Goal: Task Accomplishment & Management: Manage account settings

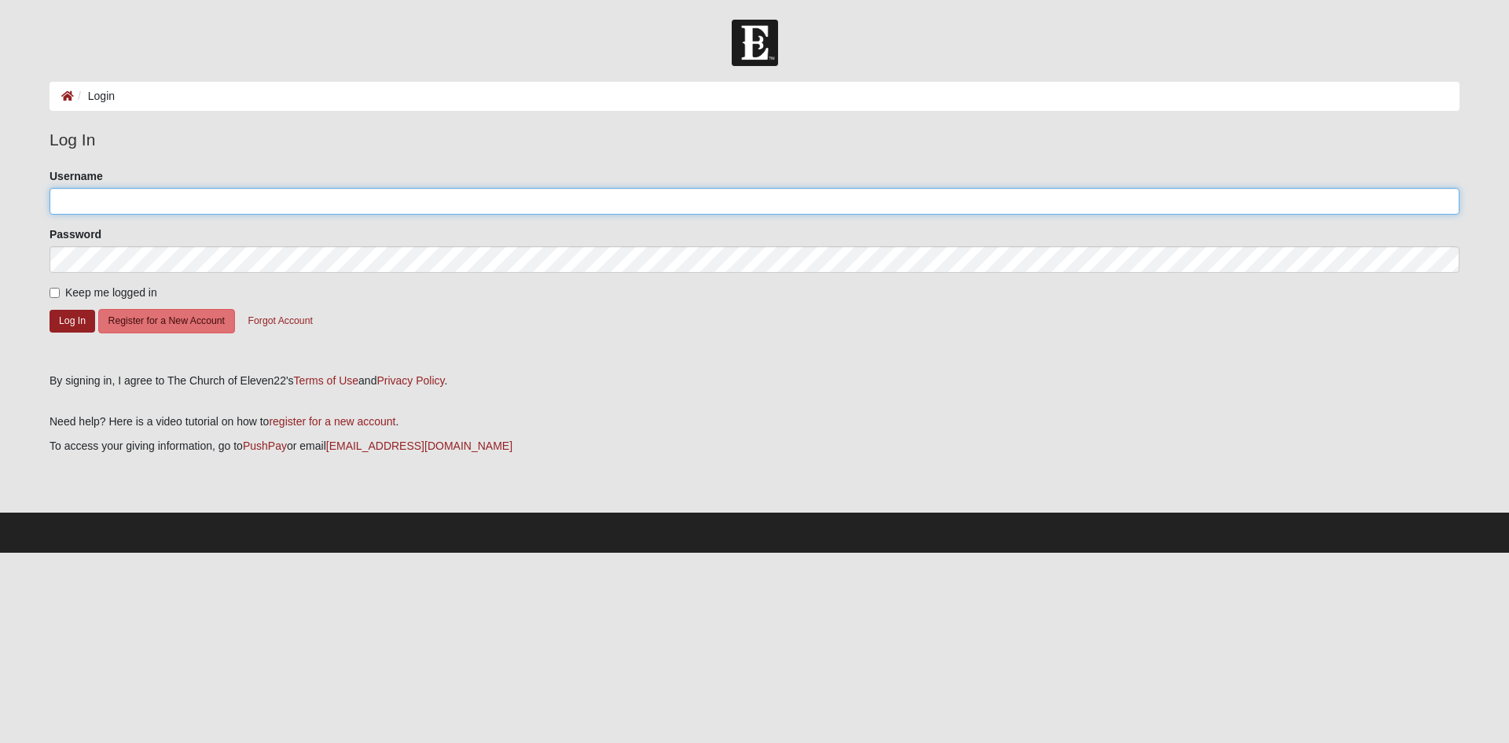
click at [417, 195] on input "Username" at bounding box center [755, 201] width 1410 height 27
type input "connermarsh"
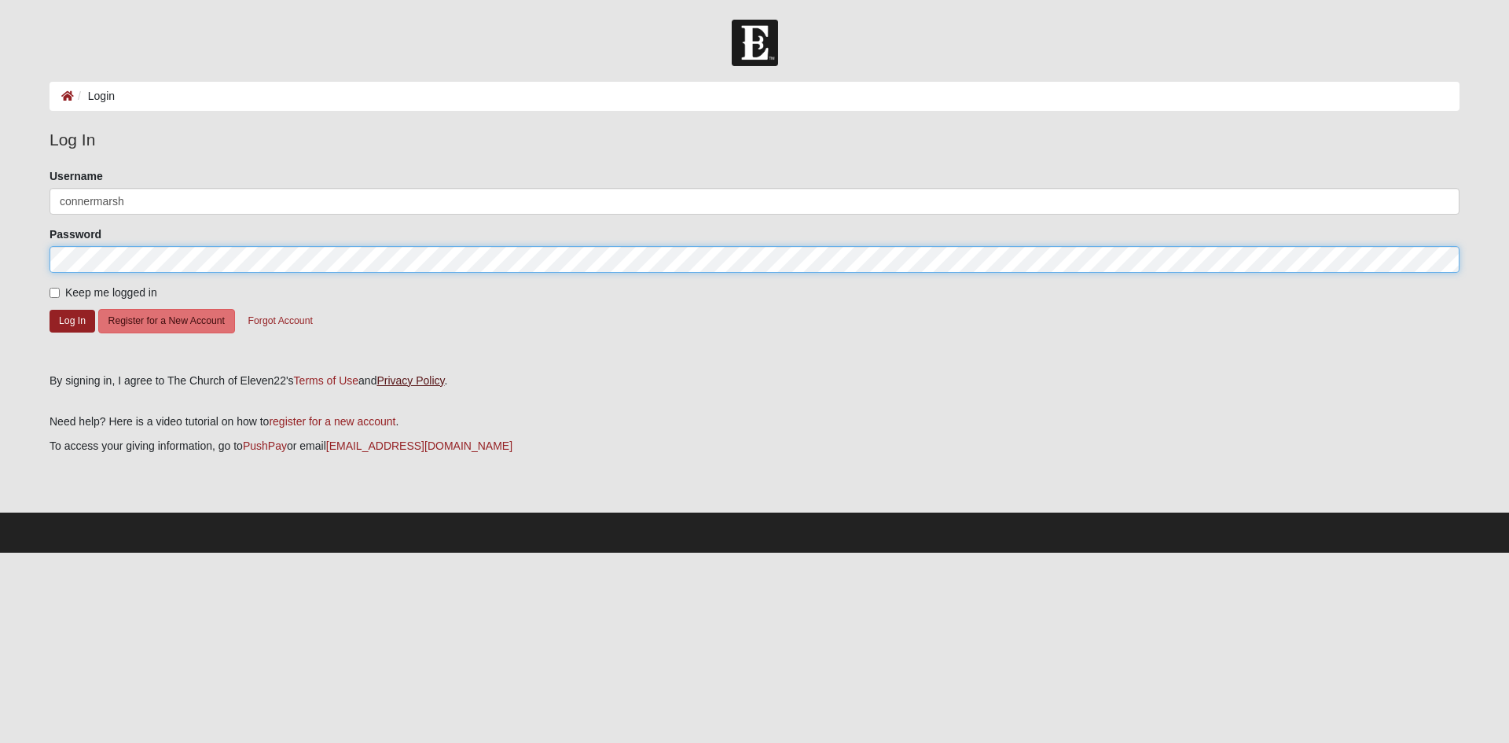
click at [50, 310] on button "Log In" at bounding box center [73, 321] width 46 height 23
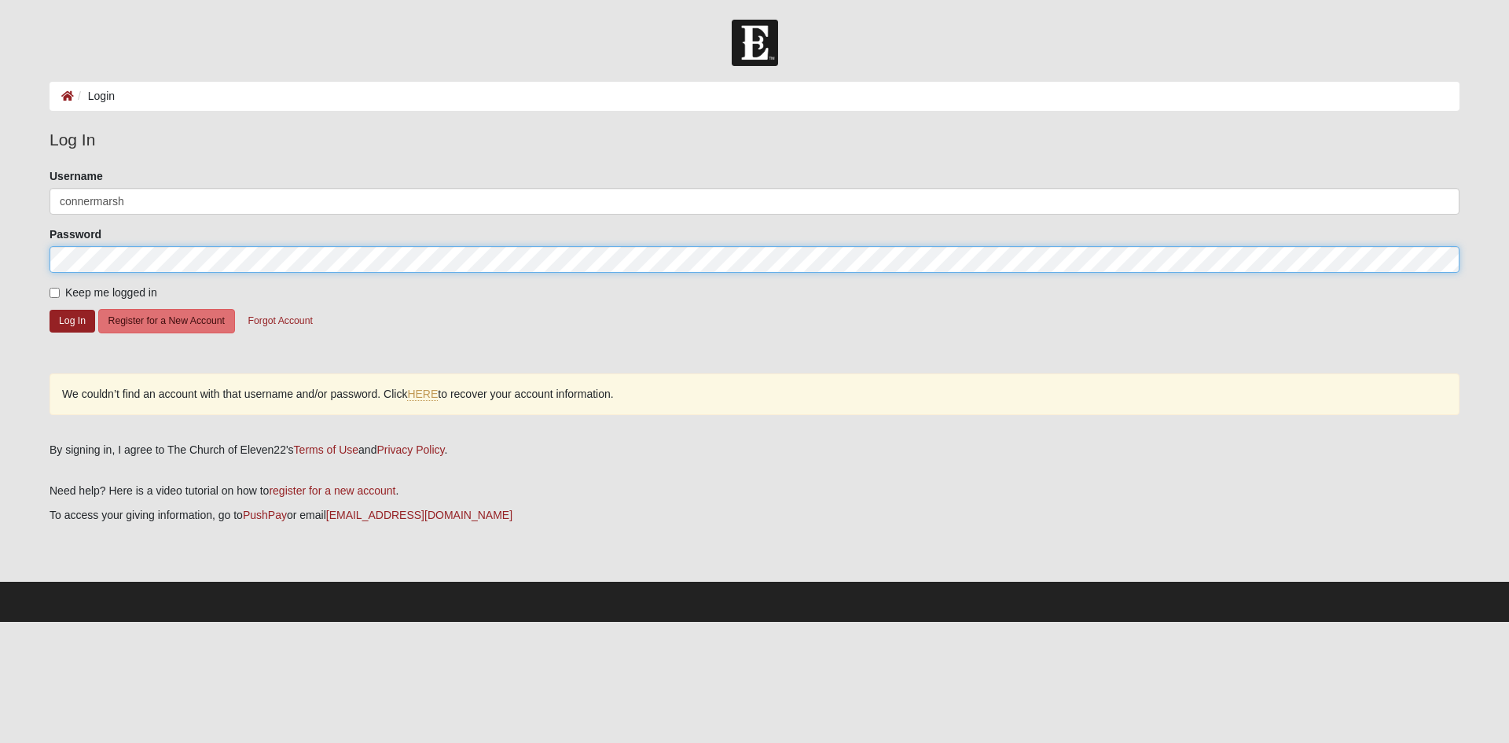
click at [50, 310] on button "Log In" at bounding box center [73, 321] width 46 height 23
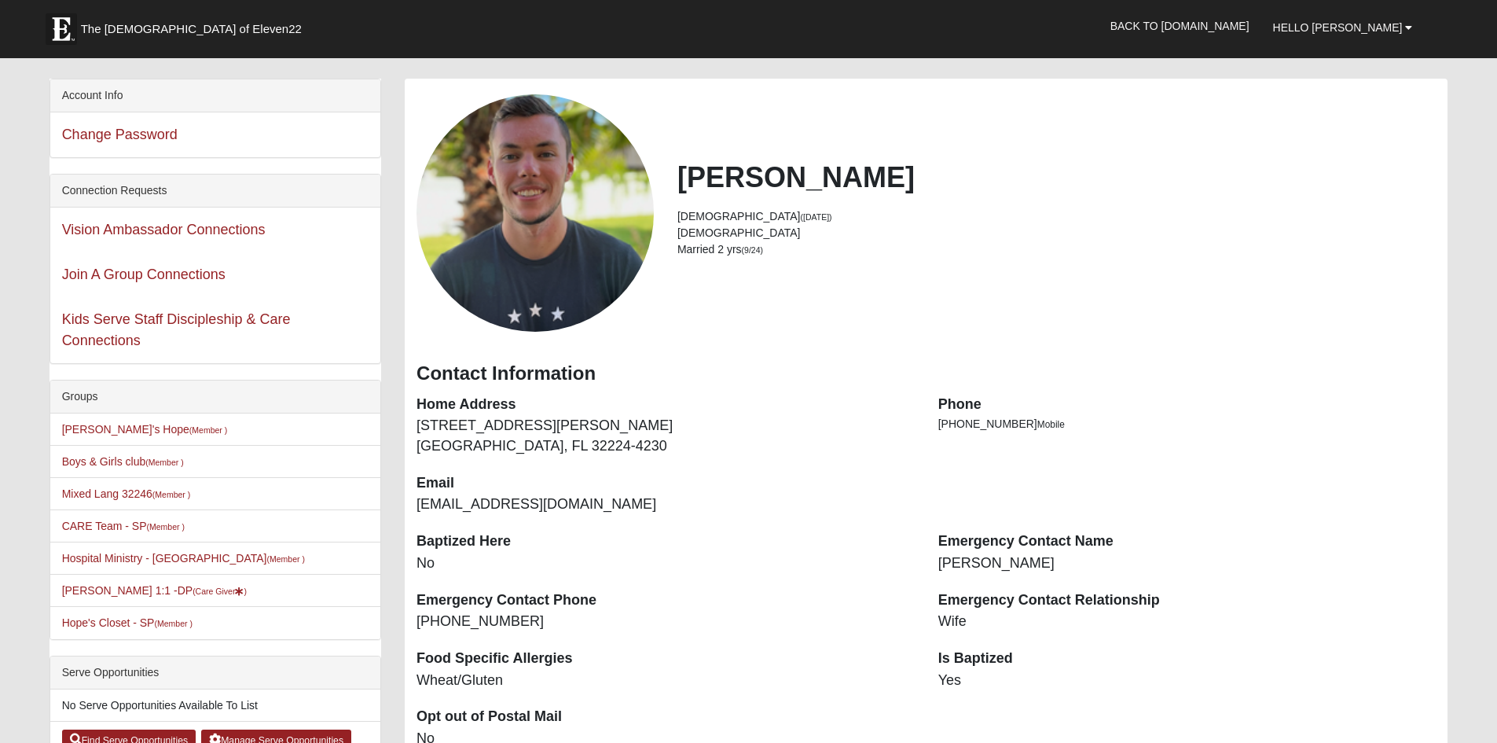
scroll to position [79, 0]
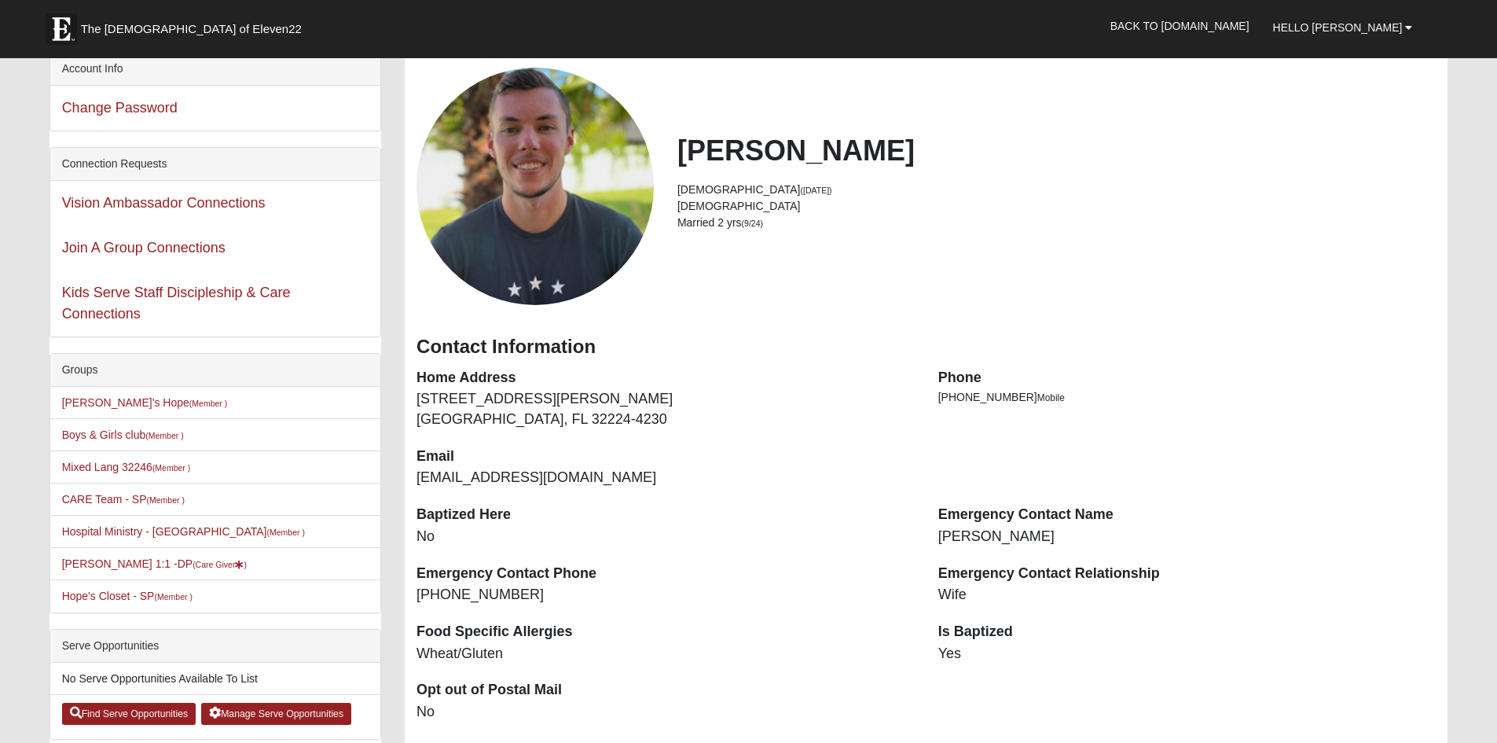
click at [756, 221] on small "(9/24)" at bounding box center [752, 222] width 21 height 9
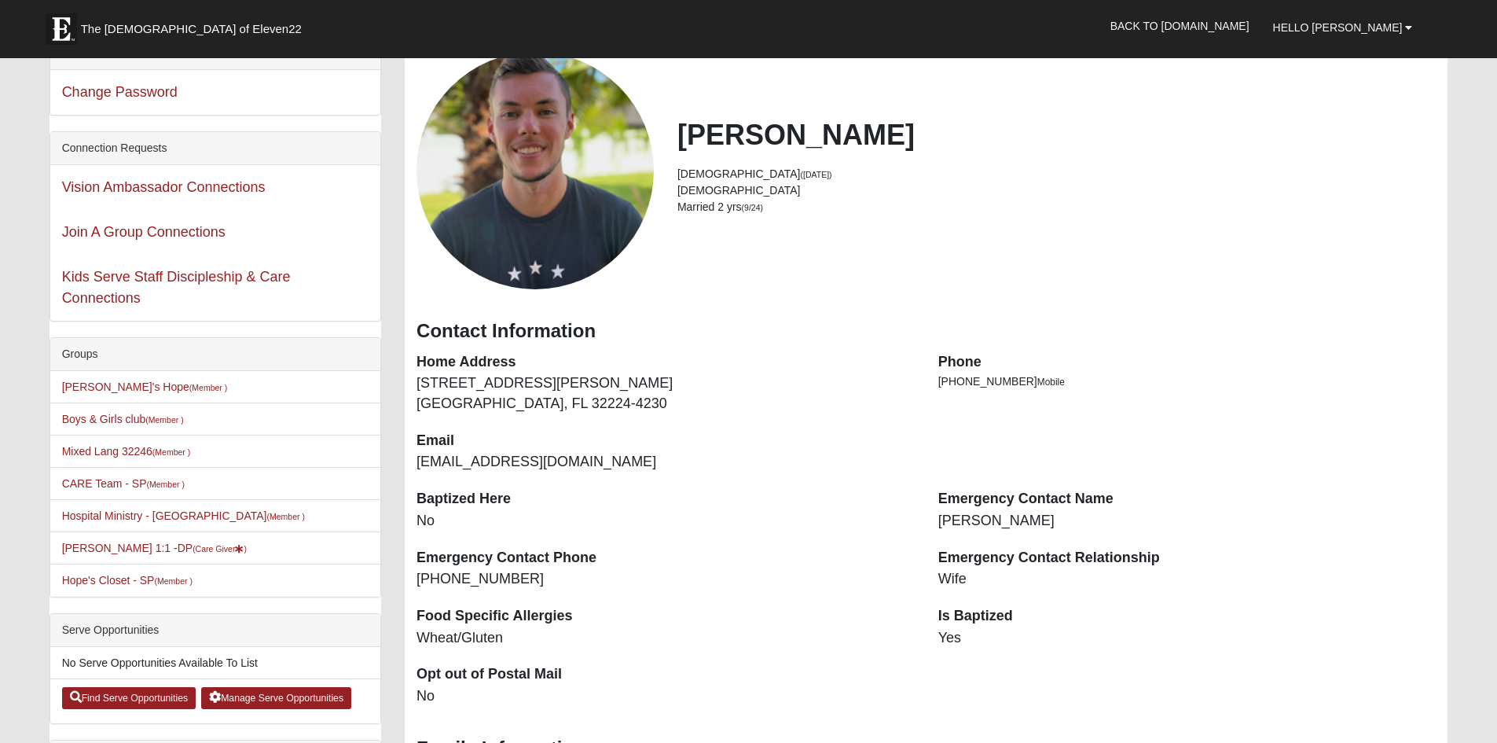
scroll to position [236, 0]
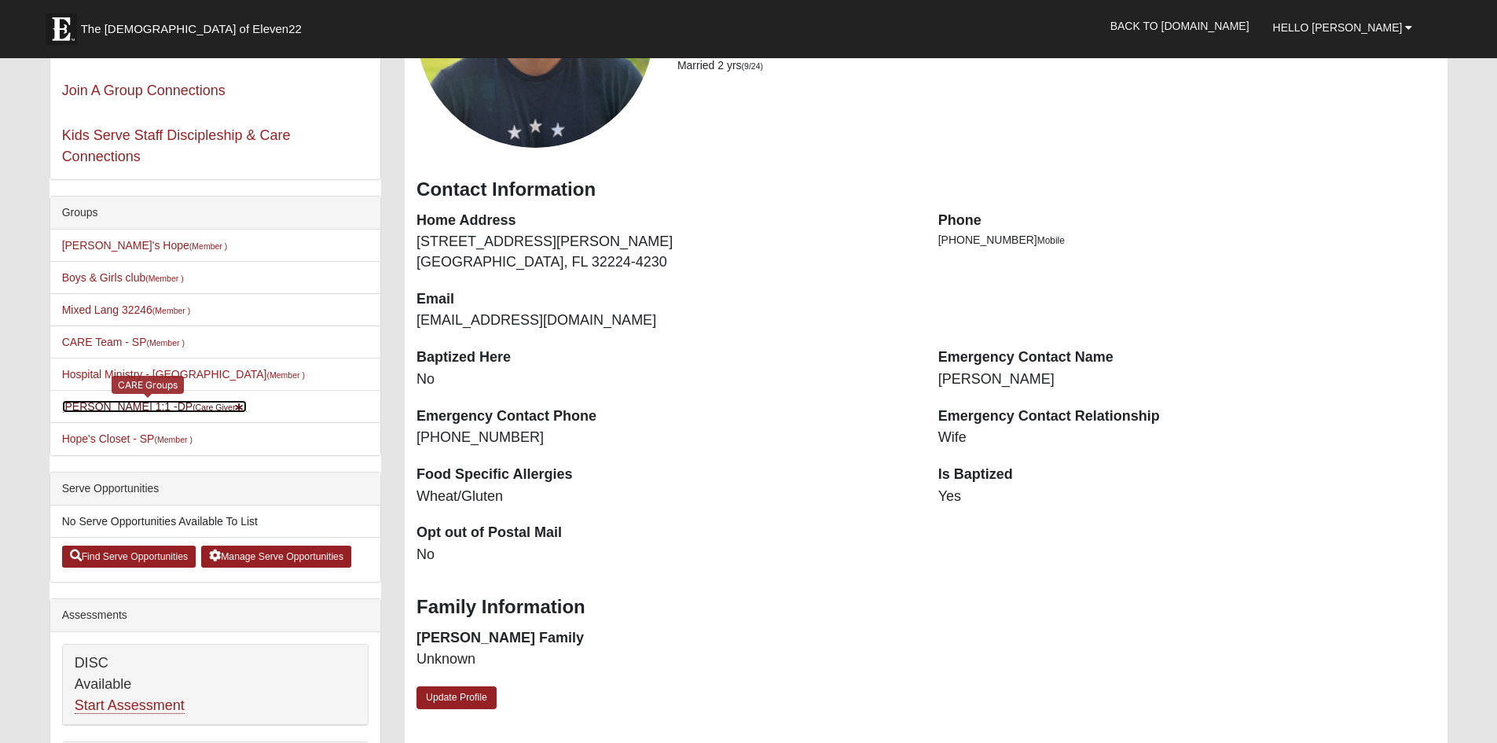
click at [163, 405] on link "Conner Marsh 1:1 -DP (Care Giver )" at bounding box center [154, 406] width 185 height 13
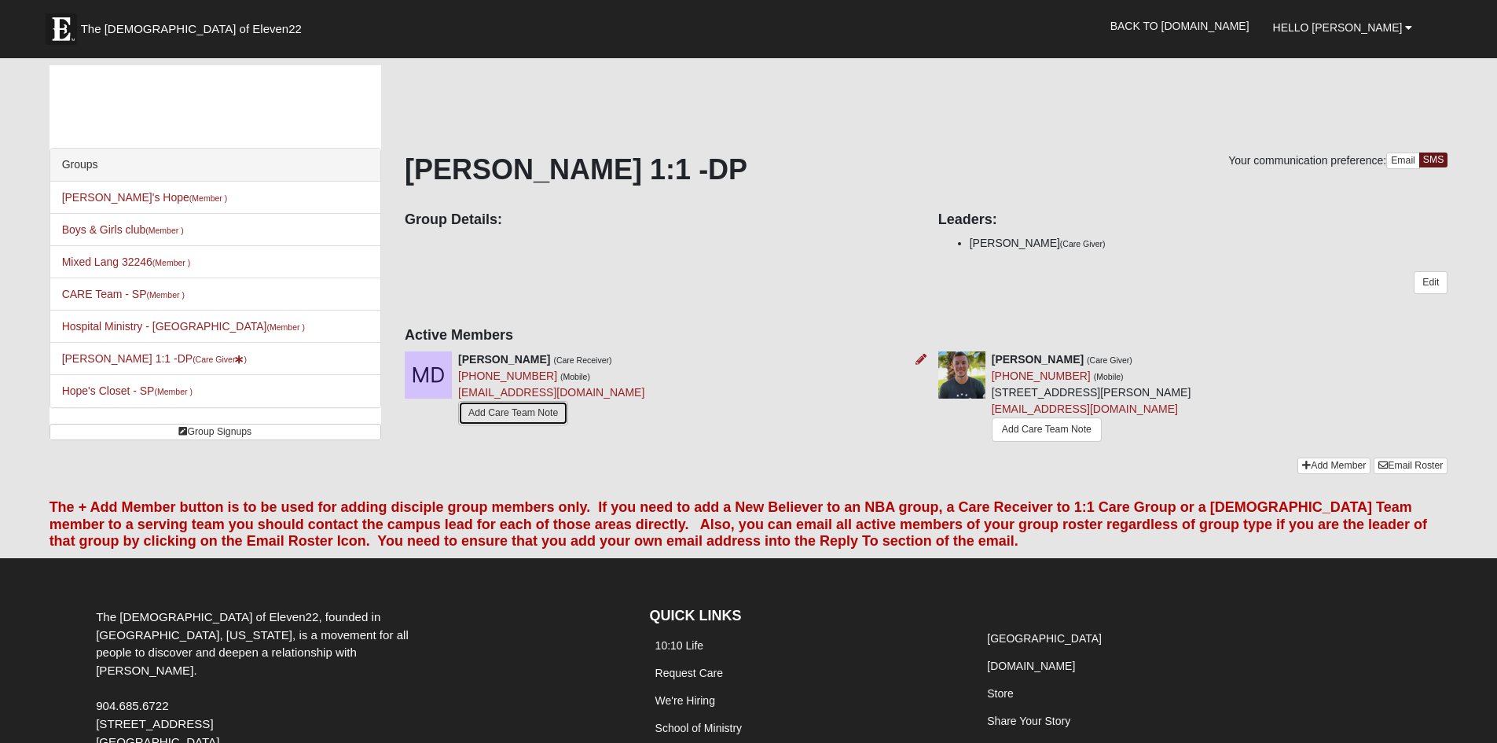
click at [532, 410] on link "Add Care Team Note" at bounding box center [513, 413] width 110 height 24
click at [1415, 26] on link "Hello [PERSON_NAME]" at bounding box center [1342, 27] width 163 height 39
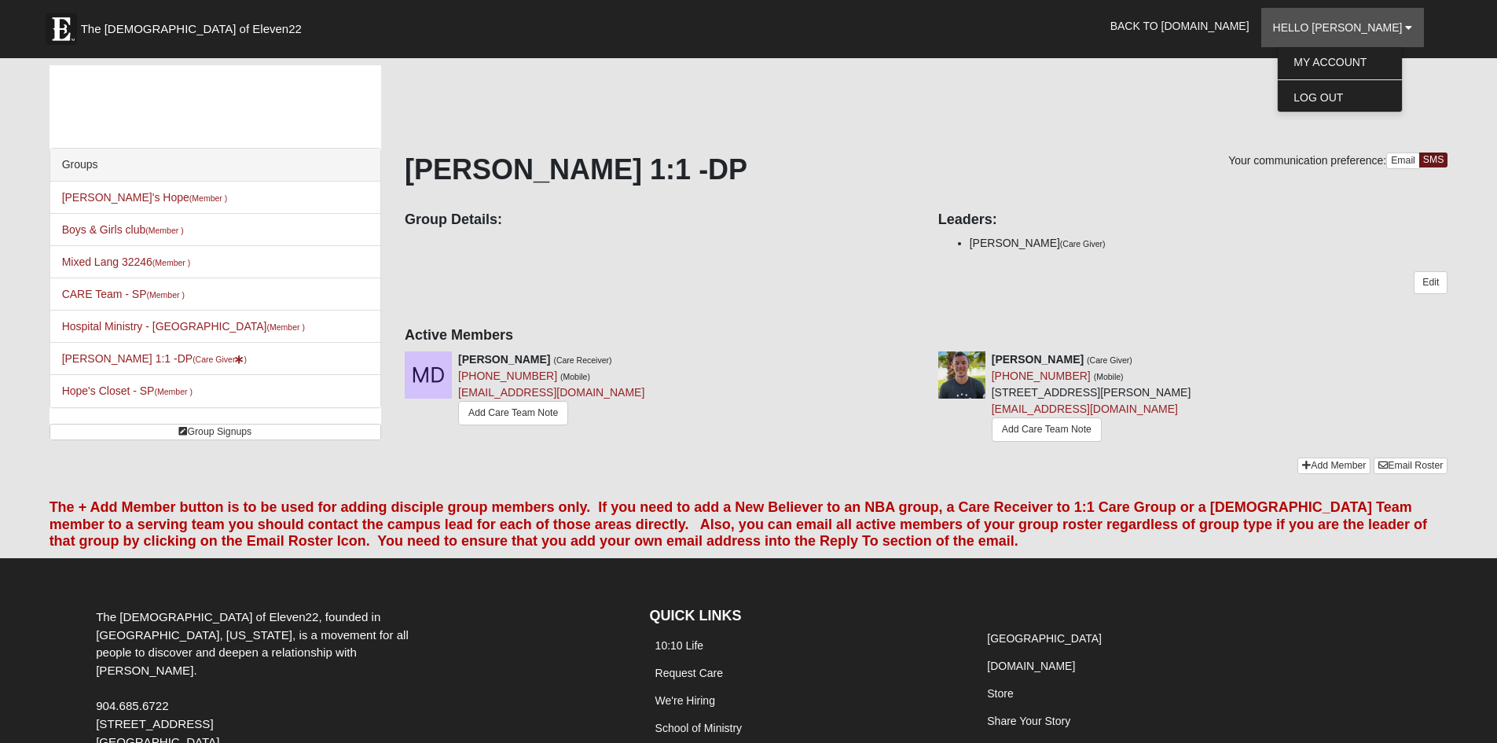
click at [1138, 142] on div "Your communication preference: Email SMS [PERSON_NAME] 1:1 -DP Group Details: L…" at bounding box center [926, 261] width 1043 height 392
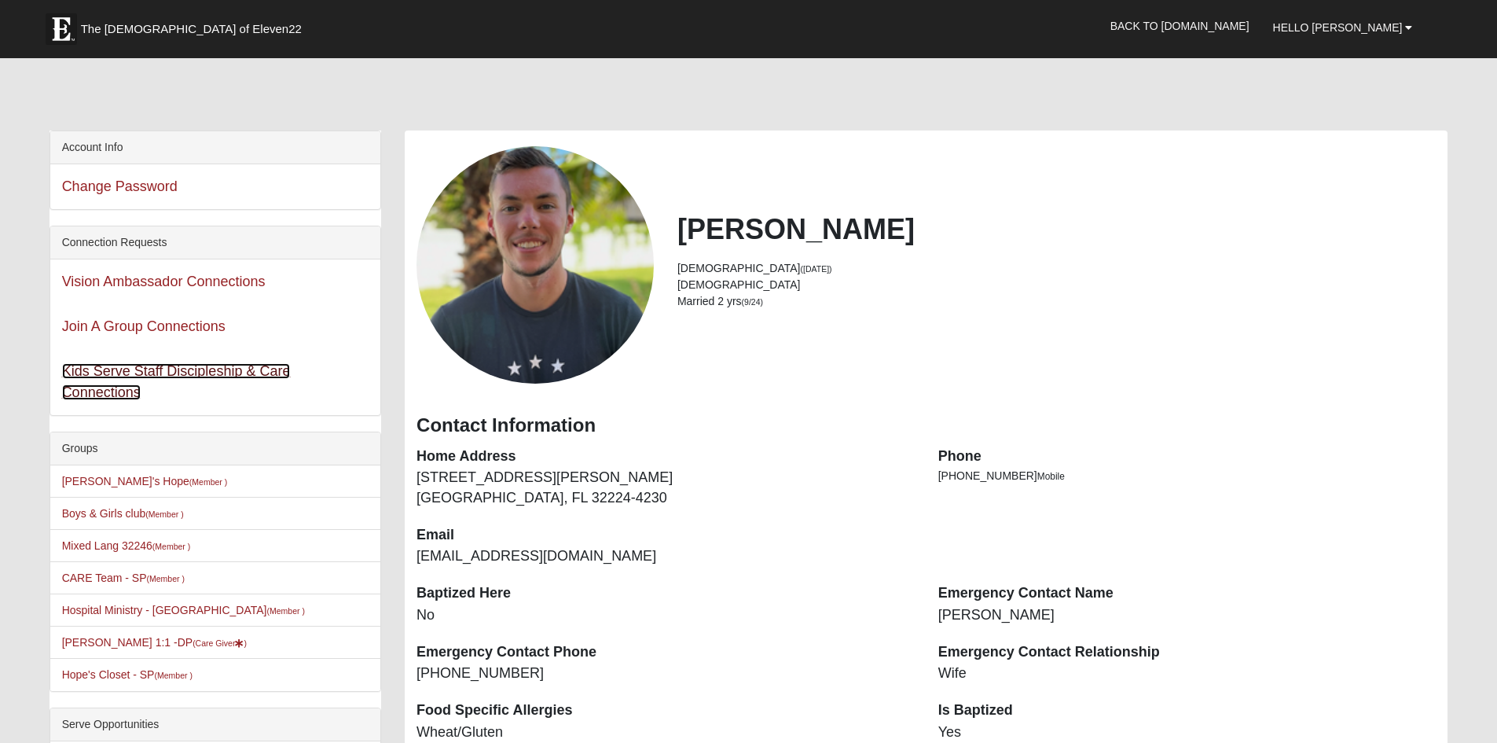
click at [185, 368] on link "Kids Serve Staff Discipleship & Care Connections" at bounding box center [176, 381] width 229 height 37
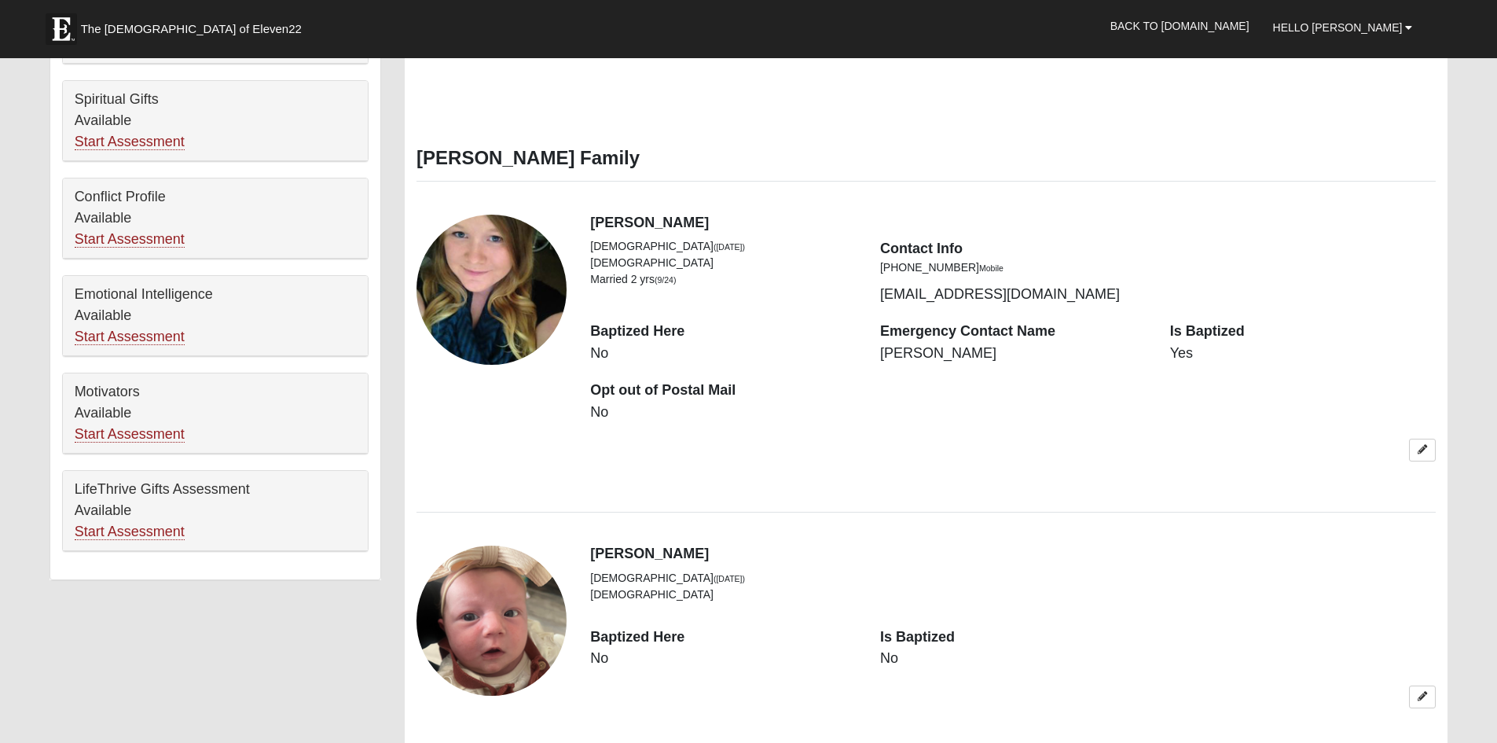
scroll to position [864, 0]
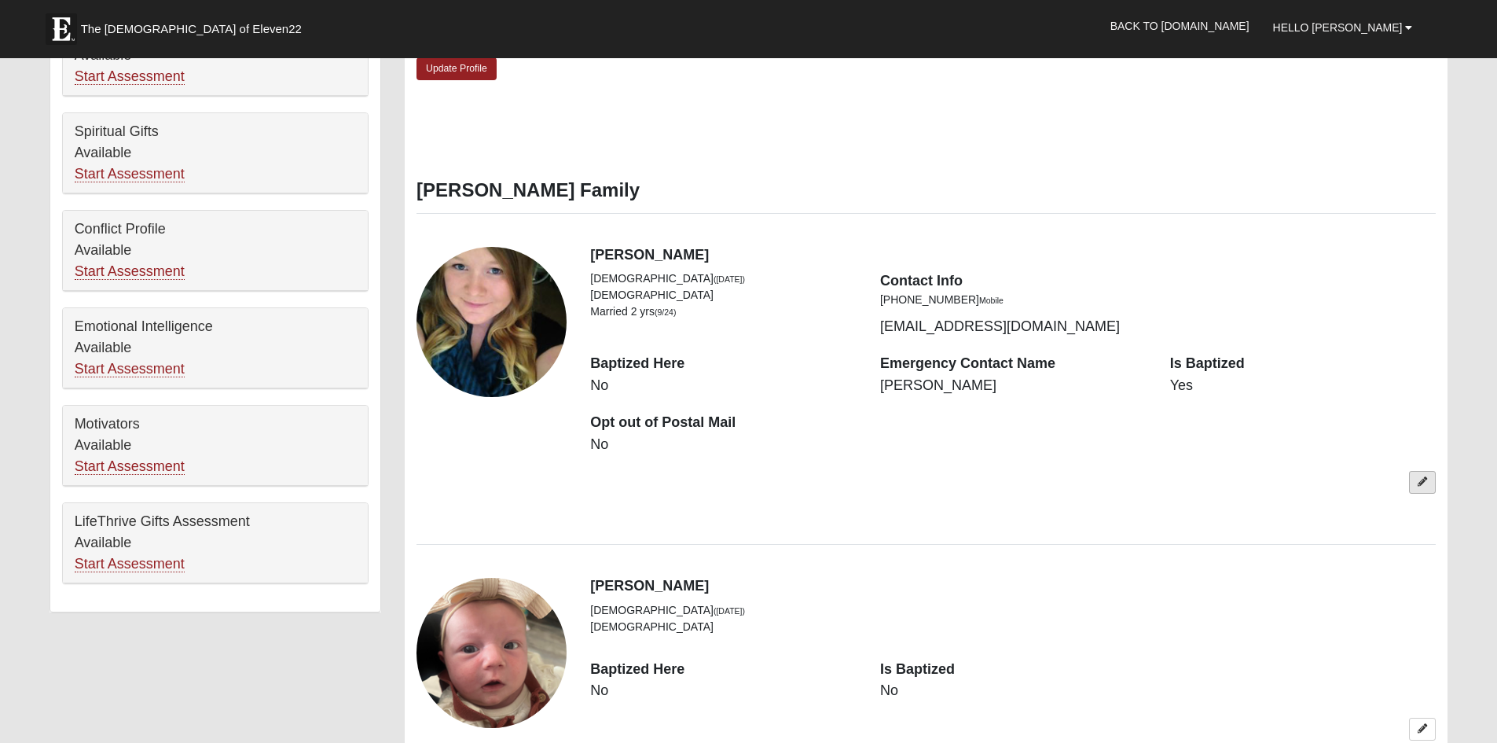
click at [1423, 478] on icon at bounding box center [1422, 481] width 9 height 9
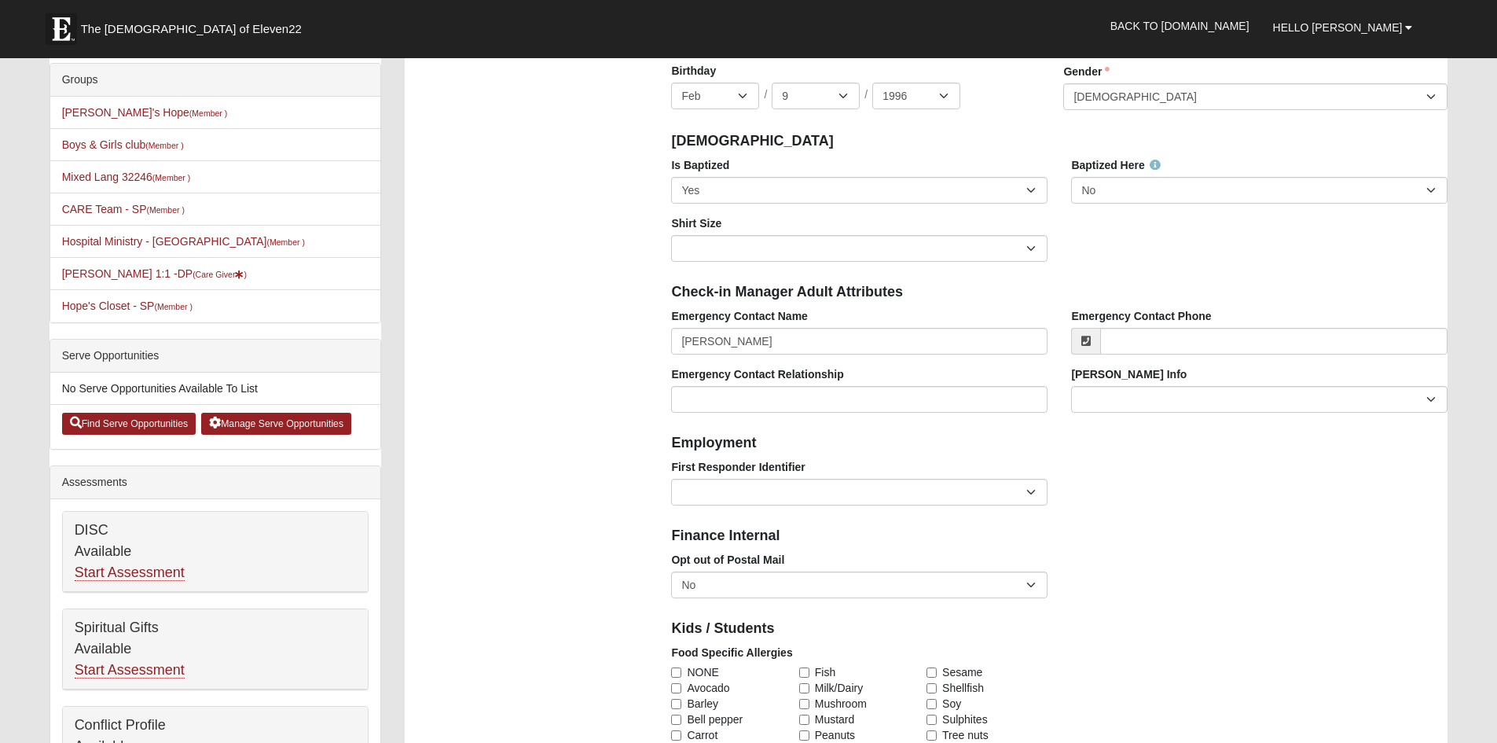
scroll to position [393, 0]
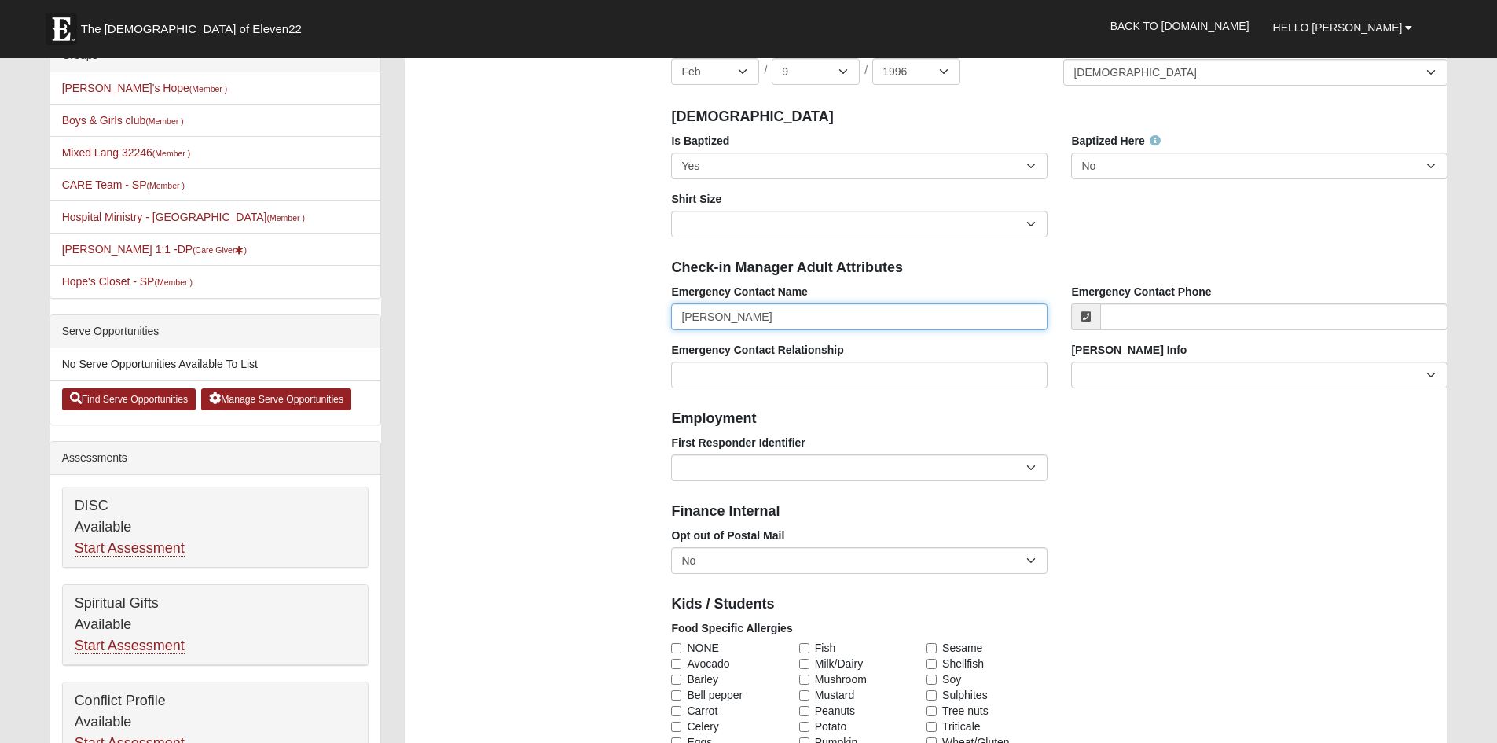
drag, startPoint x: 769, startPoint y: 317, endPoint x: 621, endPoint y: 321, distance: 147.8
click at [621, 321] on div "Photo Family Information Campus Arlington Baymeadows Eleven22 Online Fleming Is…" at bounding box center [926, 618] width 1066 height 1760
type input "Conner Marsh"
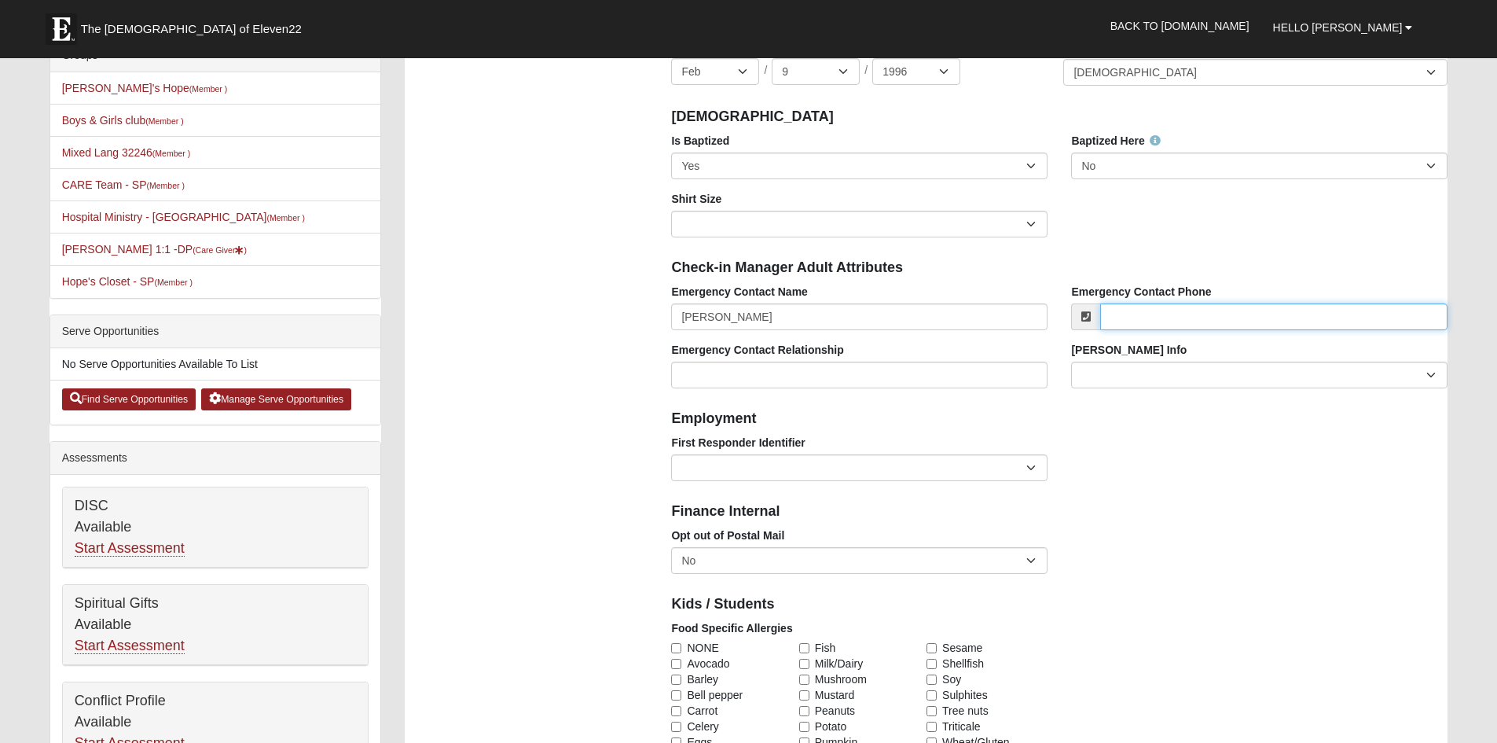
click at [1144, 315] on input "Emergency Contact Phone" at bounding box center [1273, 316] width 347 height 27
click at [1137, 314] on input "(260)710-7920" at bounding box center [1273, 316] width 347 height 27
click at [1224, 321] on input "(260) 710-7920" at bounding box center [1273, 316] width 347 height 27
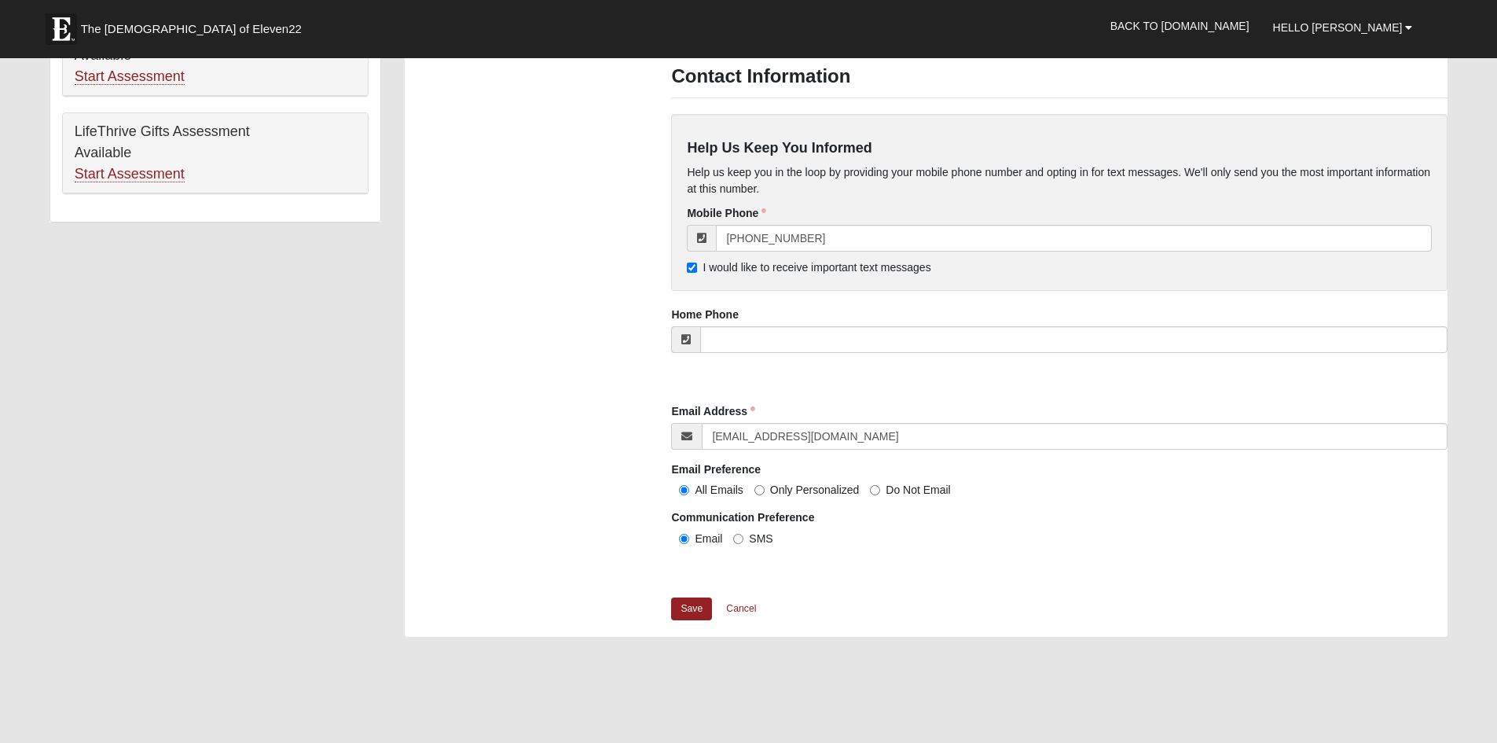
scroll to position [1257, 0]
type input "(260) 710-7920"
click at [687, 606] on link "Save" at bounding box center [691, 605] width 41 height 23
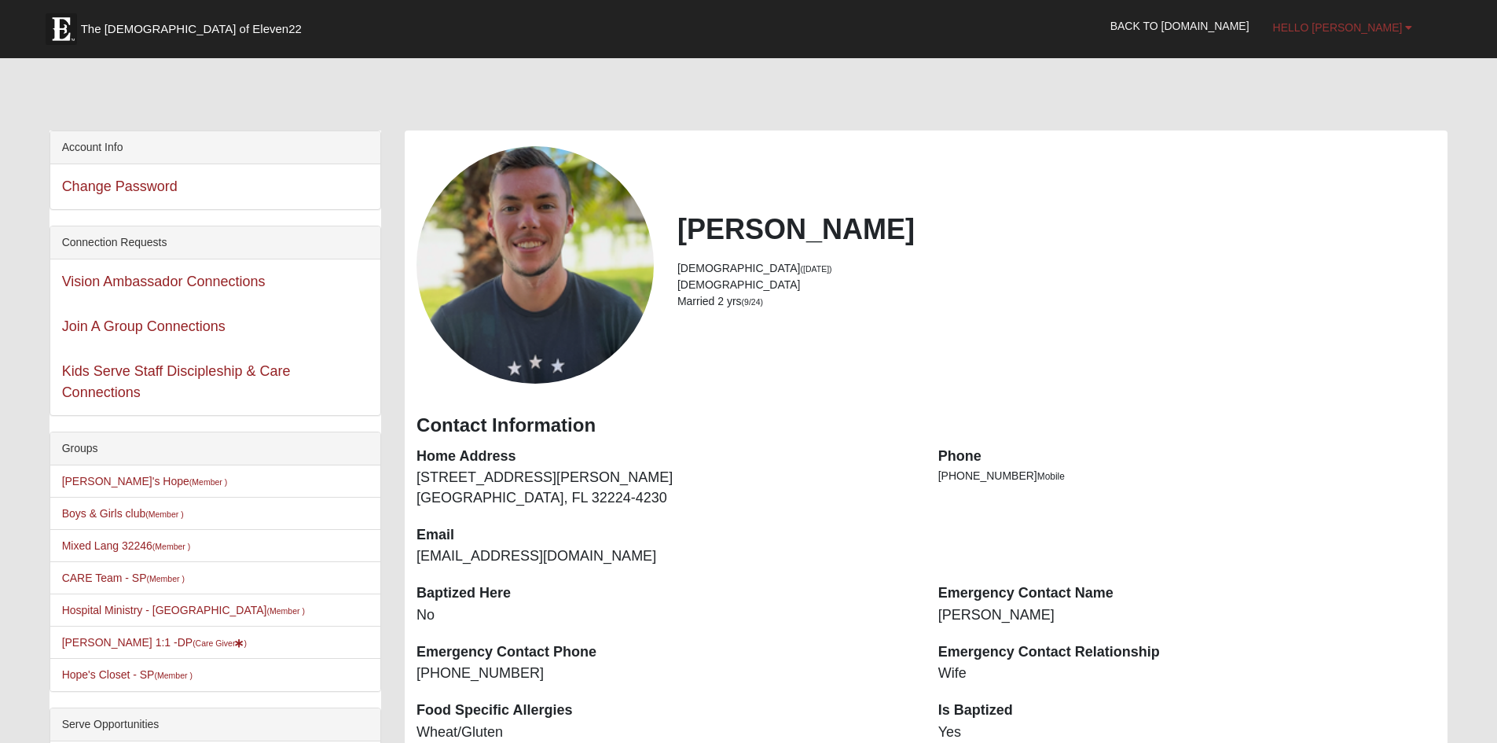
drag, startPoint x: 1400, startPoint y: 20, endPoint x: 1395, endPoint y: 31, distance: 13.0
click at [1400, 20] on link "Hello Conner" at bounding box center [1342, 27] width 163 height 39
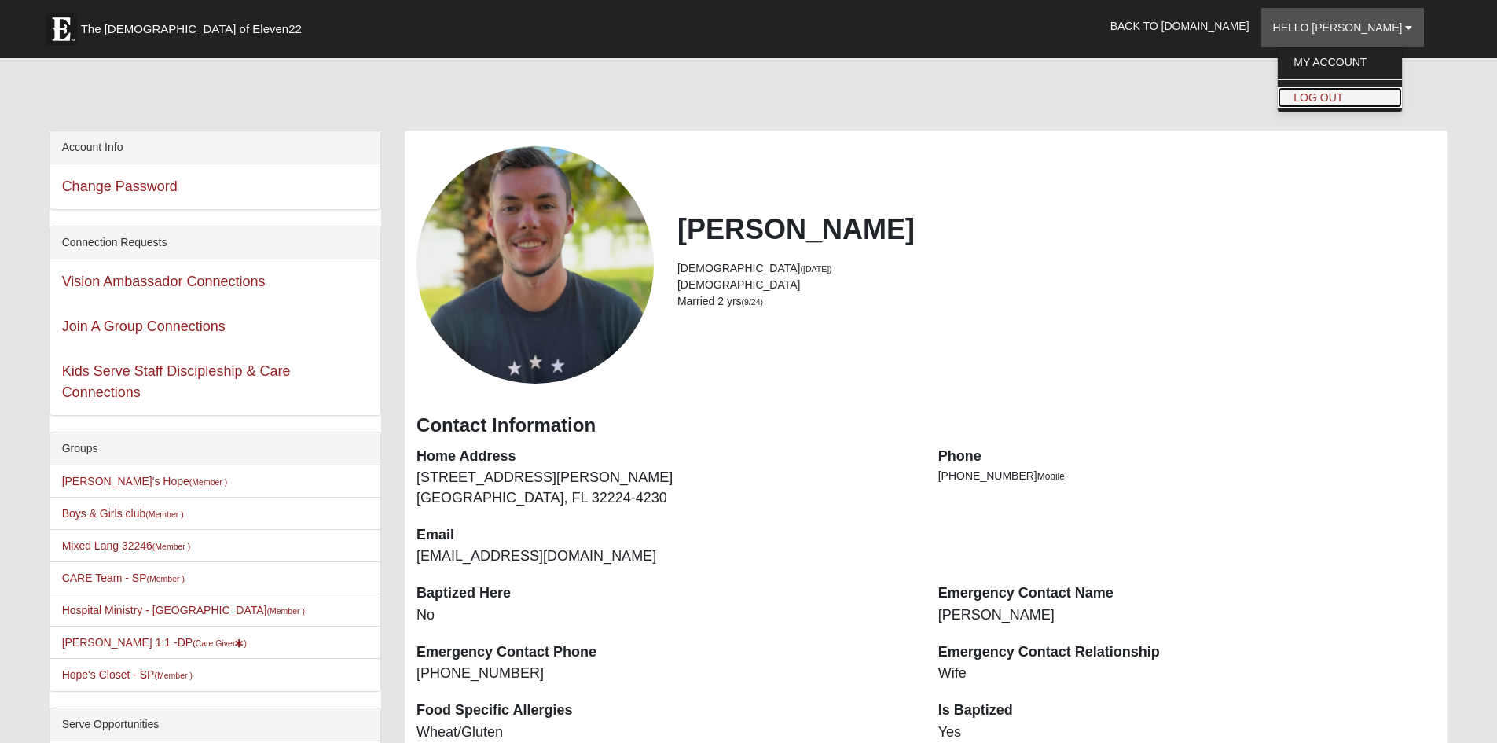
click at [1374, 94] on link "Log Out" at bounding box center [1340, 97] width 124 height 20
